Goal: Task Accomplishment & Management: Complete application form

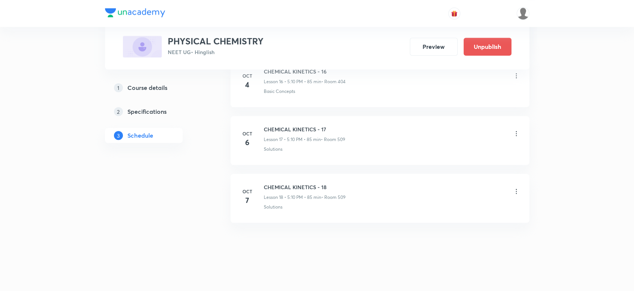
scroll to position [1348, 0]
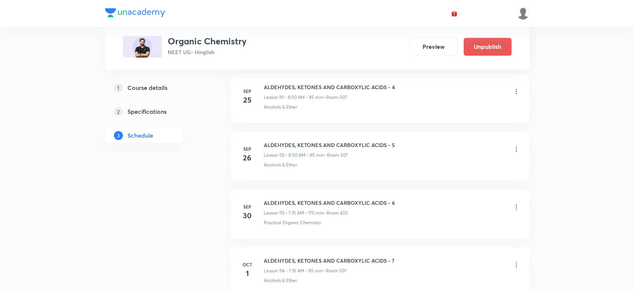
scroll to position [7016, 0]
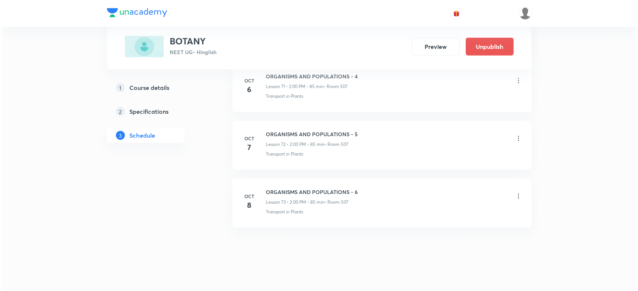
scroll to position [4578, 0]
click at [514, 193] on icon at bounding box center [516, 196] width 7 height 7
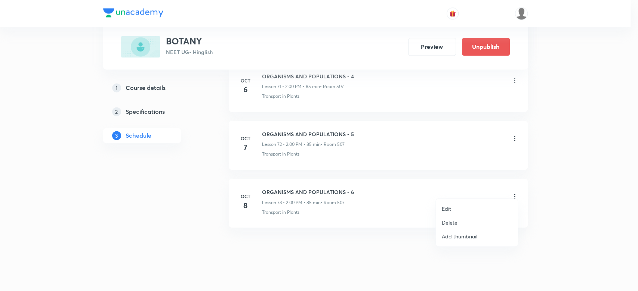
click at [438, 208] on li "Edit" at bounding box center [477, 209] width 82 height 14
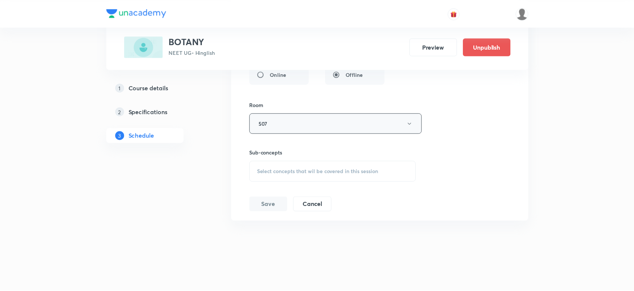
scroll to position [4513, 0]
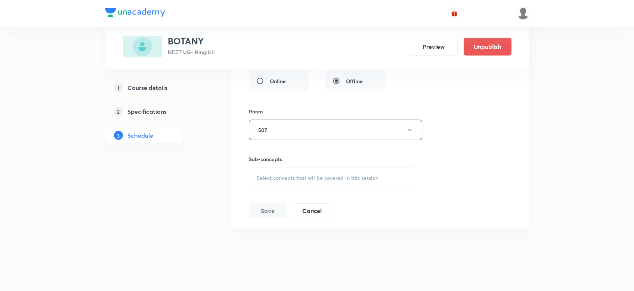
click at [279, 175] on span "Select concepts that wil be covered in this session" at bounding box center [318, 178] width 122 height 6
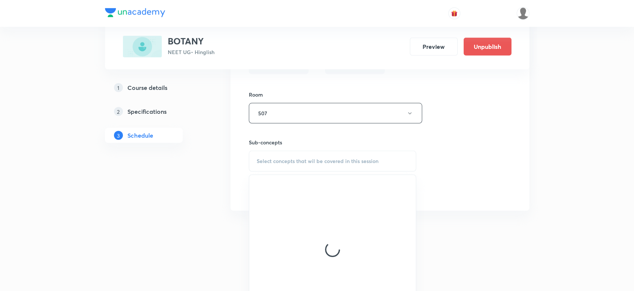
scroll to position [4557, 0]
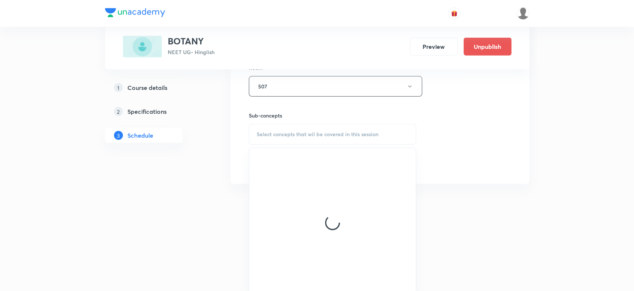
click at [275, 185] on div at bounding box center [332, 222] width 167 height 149
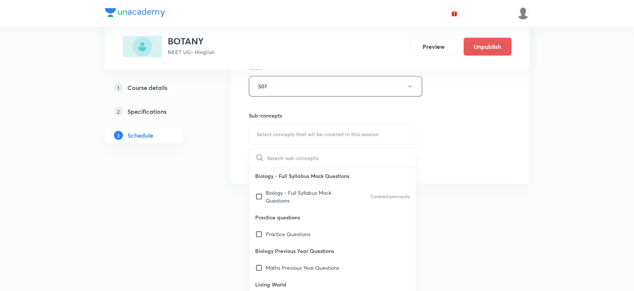
click at [275, 189] on p "Biology - Full Syllabus Mock Questions" at bounding box center [303, 197] width 75 height 16
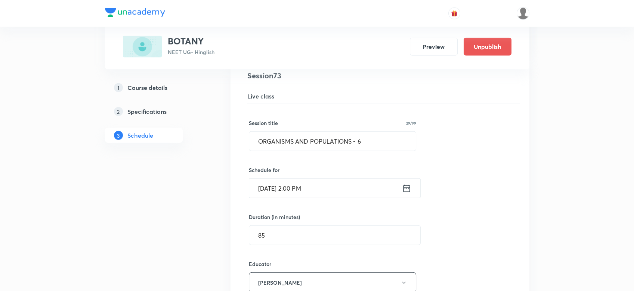
scroll to position [4262, 0]
click at [402, 184] on icon at bounding box center [406, 189] width 9 height 10
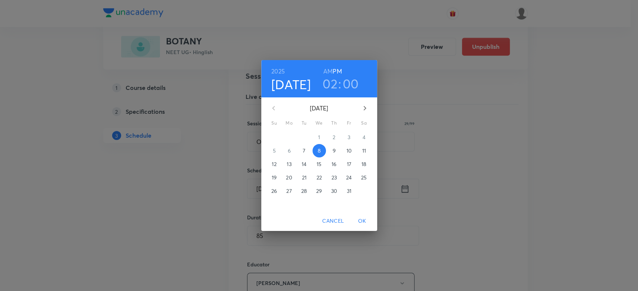
click at [329, 85] on h3 "02" at bounding box center [329, 84] width 15 height 16
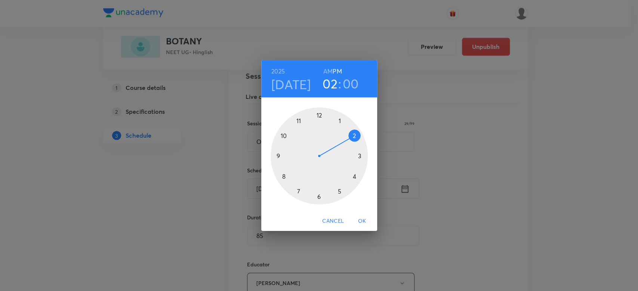
click at [337, 190] on div at bounding box center [319, 156] width 97 height 97
click at [354, 133] on div at bounding box center [319, 156] width 97 height 97
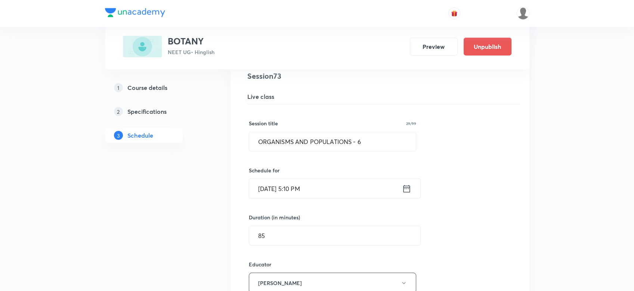
scroll to position [4522, 0]
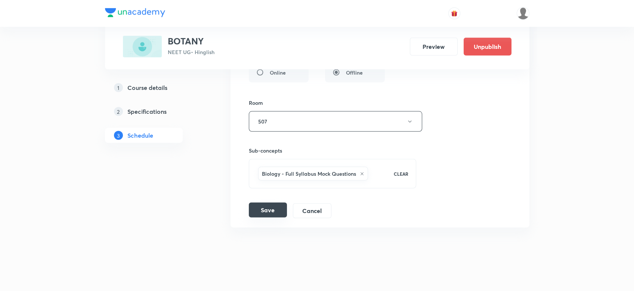
click at [266, 211] on button "Save" at bounding box center [268, 210] width 38 height 15
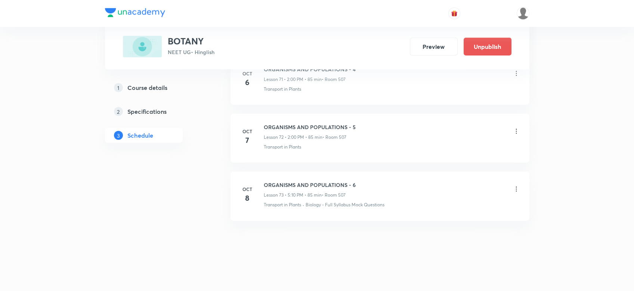
scroll to position [4187, 0]
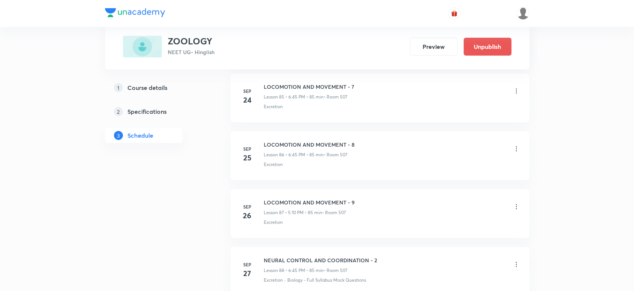
scroll to position [5628, 0]
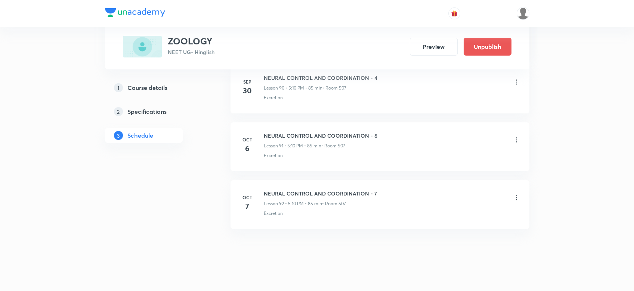
click at [275, 95] on p "Excretion" at bounding box center [273, 98] width 19 height 7
click at [144, 82] on link "1 Course details" at bounding box center [156, 87] width 102 height 15
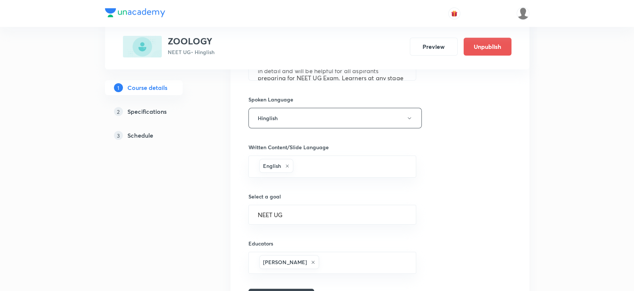
scroll to position [447, 0]
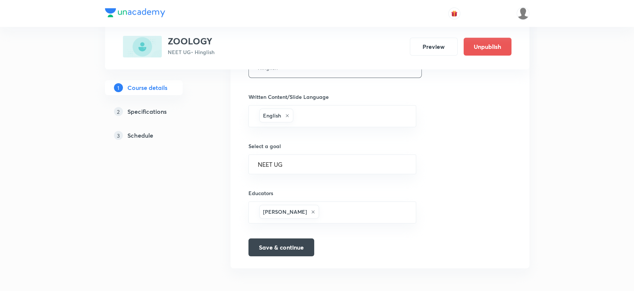
click at [337, 198] on div "Educators Dev Prakash Mewara ​" at bounding box center [332, 206] width 168 height 34
click at [338, 208] on input "text" at bounding box center [364, 213] width 86 height 14
paste input "manish7829585"
type input "manish7829585"
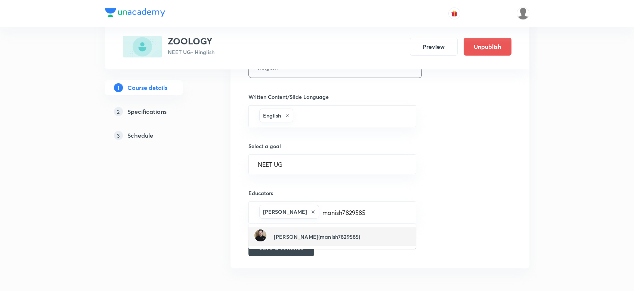
click at [285, 236] on h6 "Maneesh Kumar Sharma(manish7829585)" at bounding box center [317, 237] width 86 height 8
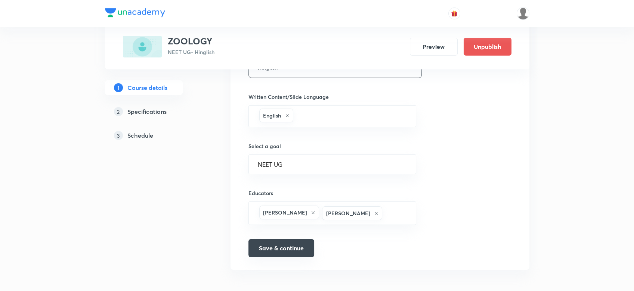
click at [271, 257] on button "Save & continue" at bounding box center [281, 249] width 66 height 18
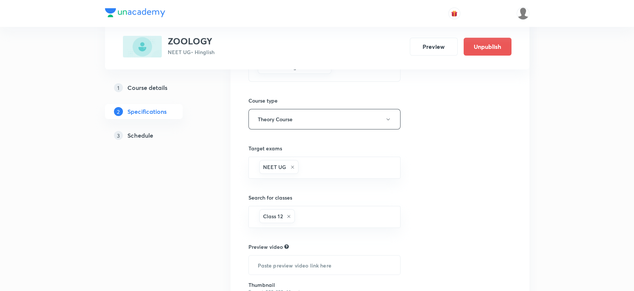
scroll to position [423, 0]
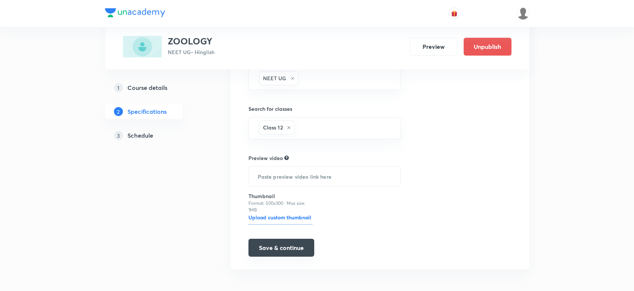
click at [278, 239] on button "Save & continue" at bounding box center [281, 248] width 66 height 18
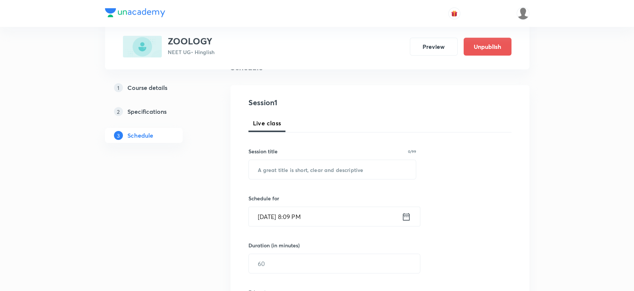
scroll to position [66, 0]
paste input "STRUCTURAL ORGANISATION IN ANIMALS"
click at [268, 169] on input "text" at bounding box center [332, 167] width 167 height 19
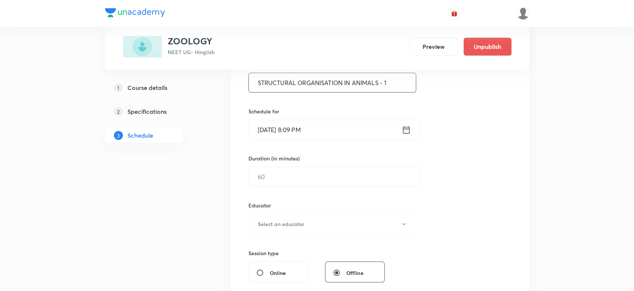
scroll to position [153, 0]
type input "STRUCTURAL ORGANISATION IN ANIMALS - 1"
click at [404, 128] on icon at bounding box center [406, 128] width 9 height 10
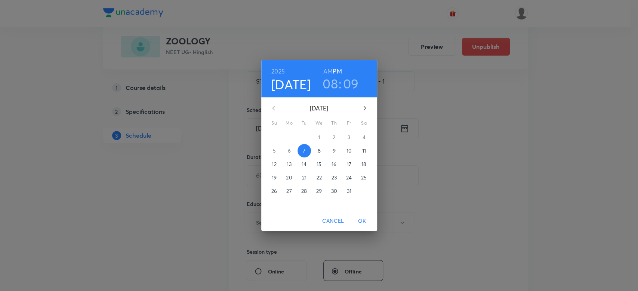
click at [318, 150] on p "8" at bounding box center [318, 150] width 3 height 7
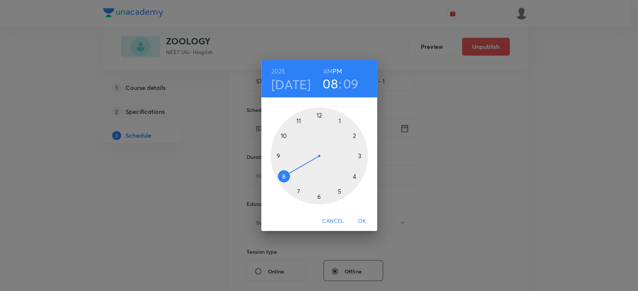
click at [321, 197] on div at bounding box center [319, 156] width 97 height 97
click at [277, 155] on div at bounding box center [319, 156] width 97 height 97
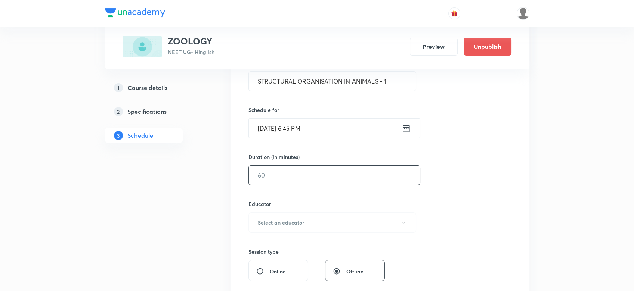
click at [266, 176] on input "text" at bounding box center [334, 175] width 171 height 19
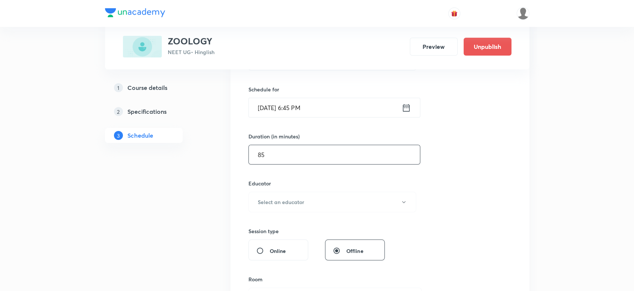
scroll to position [176, 0]
type input "85"
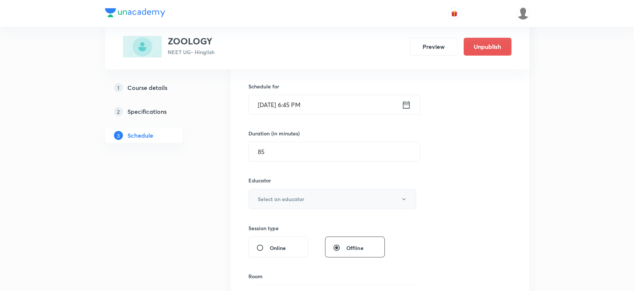
click at [262, 193] on button "Select an educator" at bounding box center [332, 199] width 168 height 21
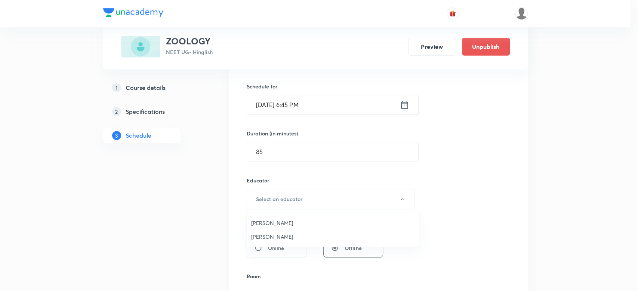
click at [261, 217] on li "Maneesh Kumar Sharma" at bounding box center [333, 223] width 173 height 14
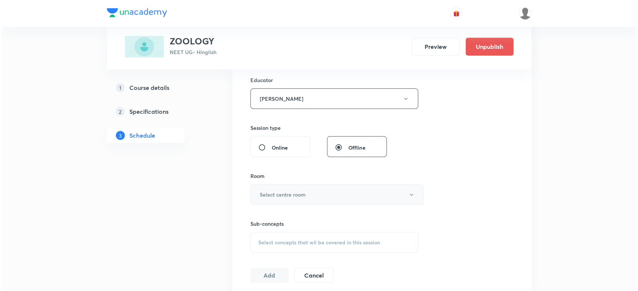
scroll to position [281, 0]
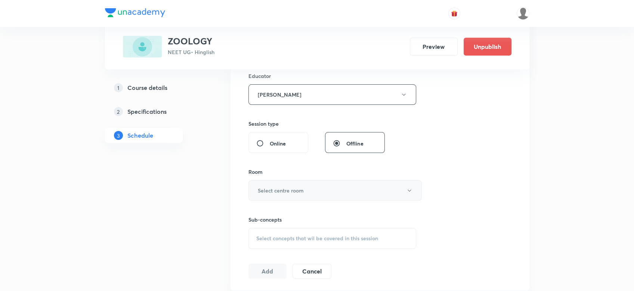
click at [275, 192] on h6 "Select centre room" at bounding box center [281, 191] width 46 height 8
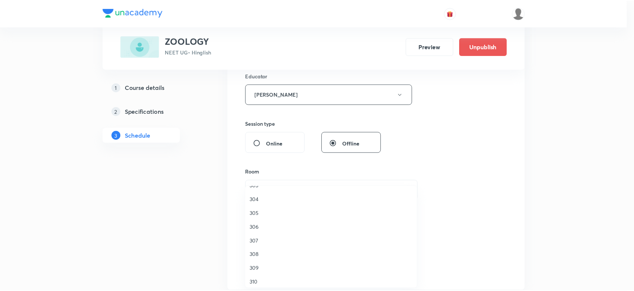
scroll to position [0, 0]
click at [256, 197] on span "301" at bounding box center [333, 196] width 164 height 8
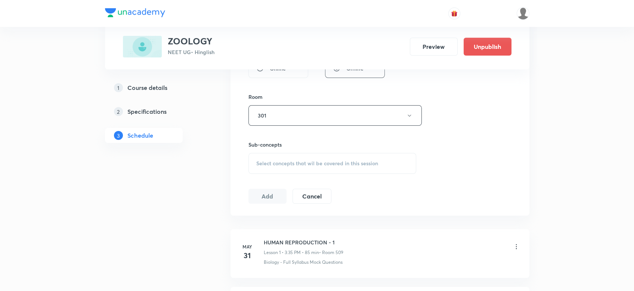
scroll to position [393, 0]
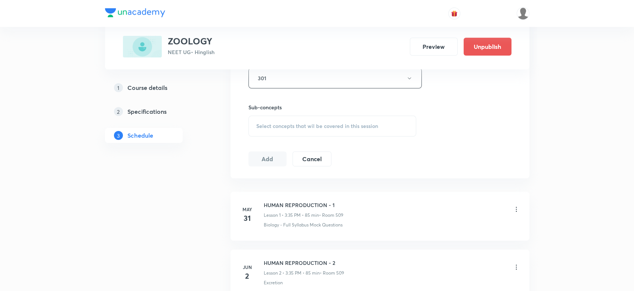
click at [272, 130] on div "Select concepts that wil be covered in this session" at bounding box center [332, 126] width 168 height 21
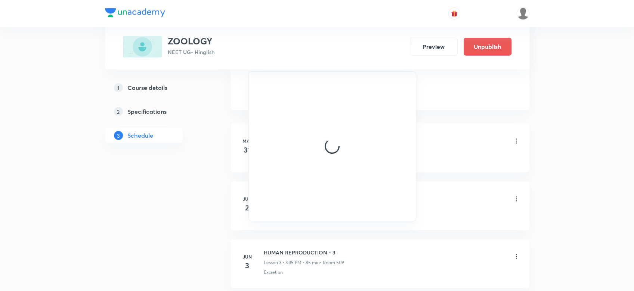
scroll to position [465, 0]
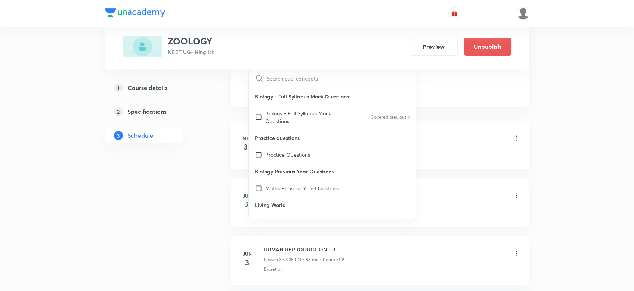
click at [282, 117] on p "Biology - Full Syllabus Mock Questions" at bounding box center [302, 117] width 75 height 16
checkbox input "true"
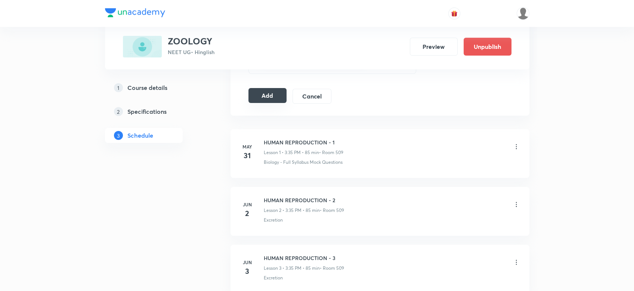
click at [260, 94] on button "Add" at bounding box center [267, 95] width 38 height 15
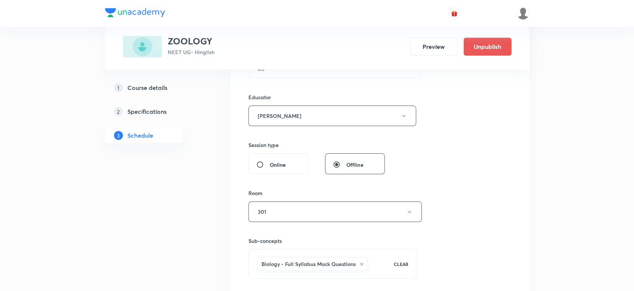
scroll to position [257, 0]
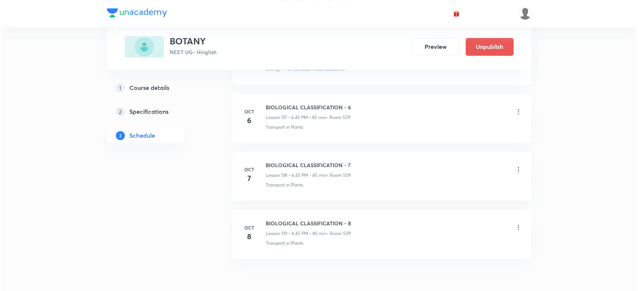
scroll to position [8394, 0]
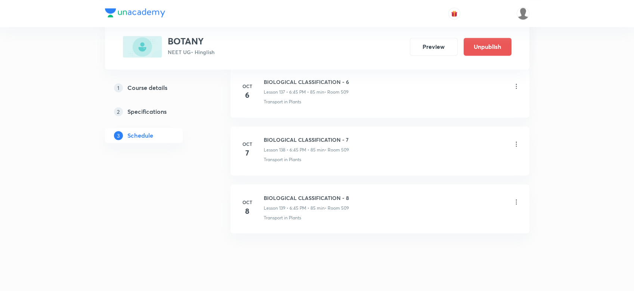
click at [515, 198] on icon at bounding box center [516, 201] width 7 height 7
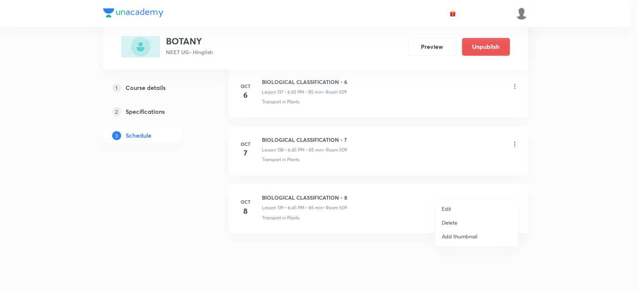
click at [441, 211] on li "Edit" at bounding box center [477, 209] width 82 height 14
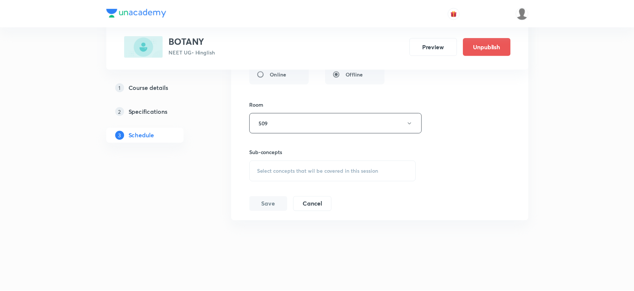
scroll to position [8329, 0]
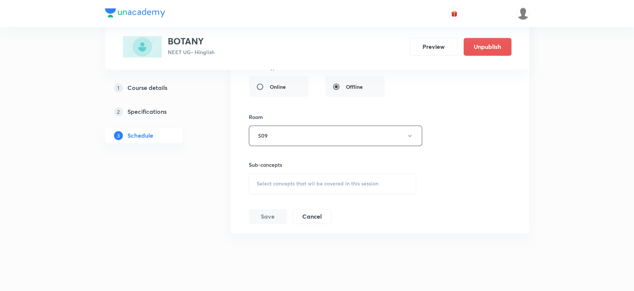
click at [294, 181] on span "Select concepts that wil be covered in this session" at bounding box center [318, 184] width 122 height 6
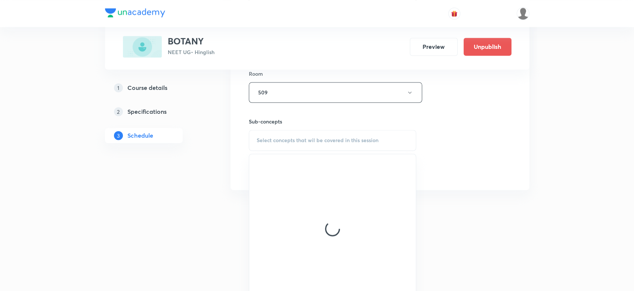
scroll to position [8373, 0]
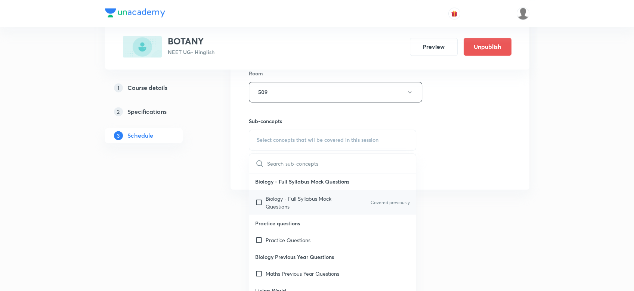
click at [287, 195] on p "Biology - Full Syllabus Mock Questions" at bounding box center [303, 203] width 75 height 16
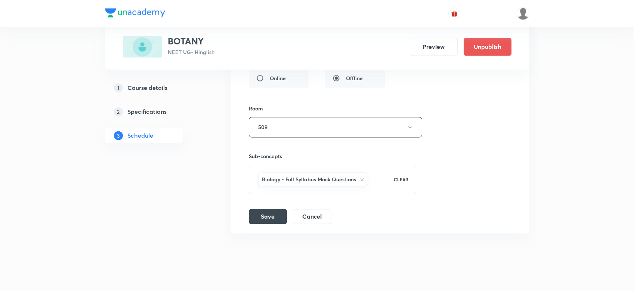
click at [467, 147] on div "Session title 29/99 BIOLOGICAL CLASSIFICATION - 8 ​ Schedule for Oct 8, 2025, 6…" at bounding box center [380, 37] width 262 height 373
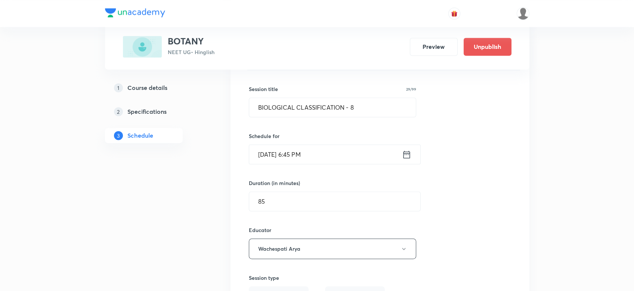
scroll to position [8048, 0]
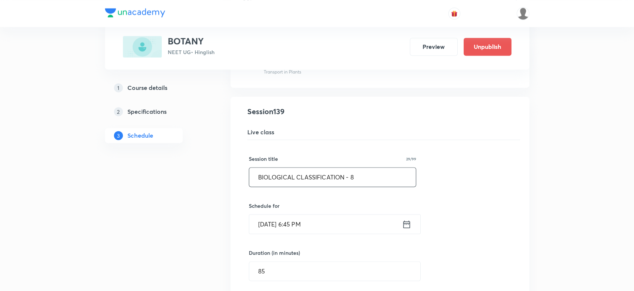
drag, startPoint x: 361, startPoint y: 163, endPoint x: 105, endPoint y: 180, distance: 255.8
paste input "PLANT KINGDOM"
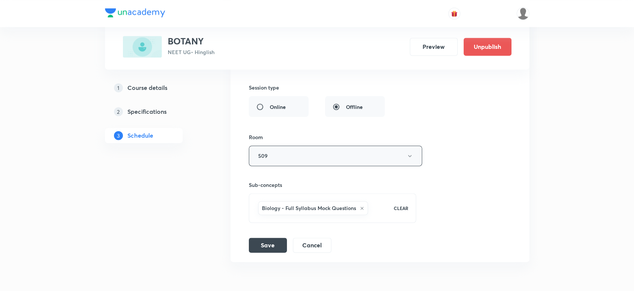
scroll to position [8316, 0]
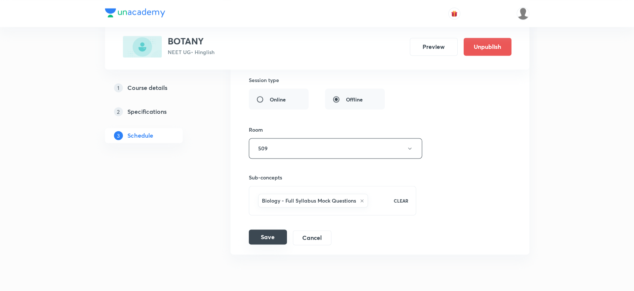
type input "PLANT KINGDOM - 1"
click at [267, 230] on button "Save" at bounding box center [268, 237] width 38 height 15
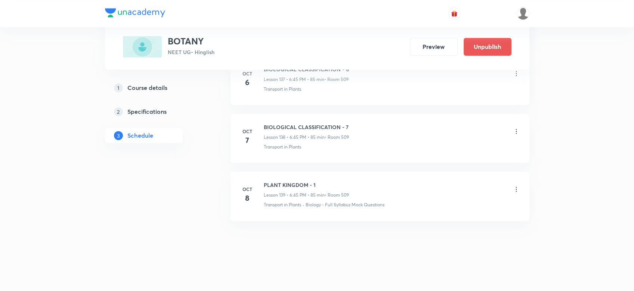
scroll to position [8003, 0]
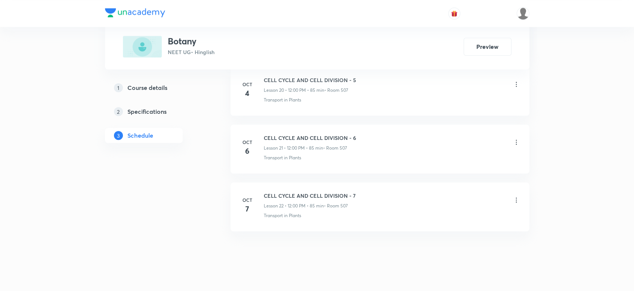
scroll to position [1579, 0]
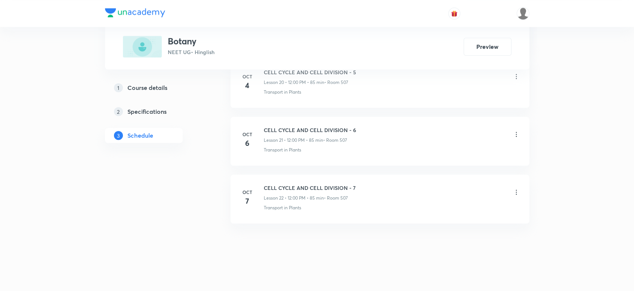
click at [519, 189] on icon at bounding box center [516, 192] width 7 height 7
click at [372, 187] on div at bounding box center [319, 145] width 638 height 291
